Goal: Task Accomplishment & Management: Use online tool/utility

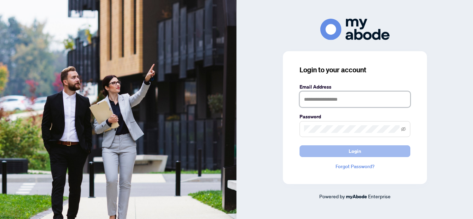
type input "**********"
click at [369, 154] on button "Login" at bounding box center [354, 151] width 111 height 12
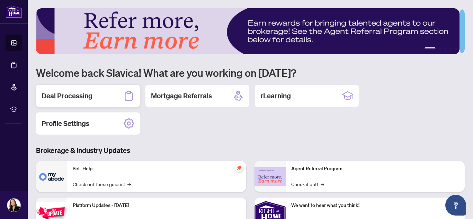
click at [84, 102] on div "Deal Processing" at bounding box center [88, 96] width 104 height 22
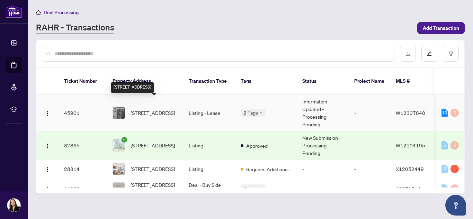
click at [147, 109] on span "[STREET_ADDRESS]" at bounding box center [152, 113] width 44 height 8
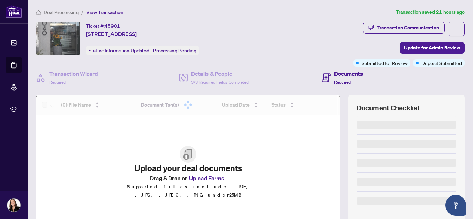
drag, startPoint x: 471, startPoint y: 35, endPoint x: 472, endPoint y: 57, distance: 22.9
click at [472, 57] on main "Deal Processing / View Transaction Transaction saved 21 hours ago Ticket #: 459…" at bounding box center [250, 109] width 445 height 219
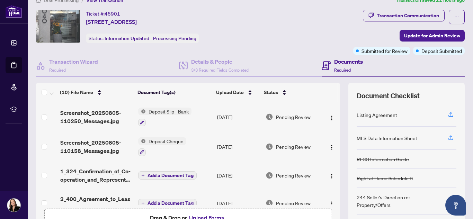
scroll to position [16, 0]
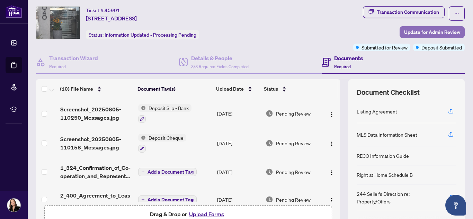
click at [407, 33] on span "Update for Admin Review" at bounding box center [432, 32] width 56 height 11
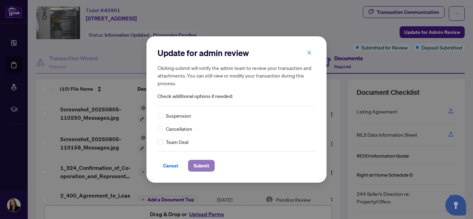
click at [196, 166] on span "Submit" at bounding box center [201, 165] width 16 height 11
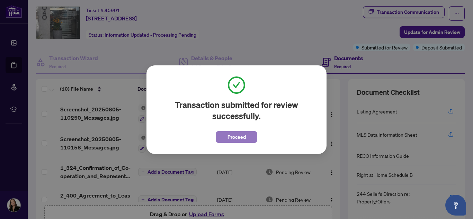
click at [244, 136] on span "Proceed" at bounding box center [236, 136] width 18 height 11
